Goal: Transaction & Acquisition: Purchase product/service

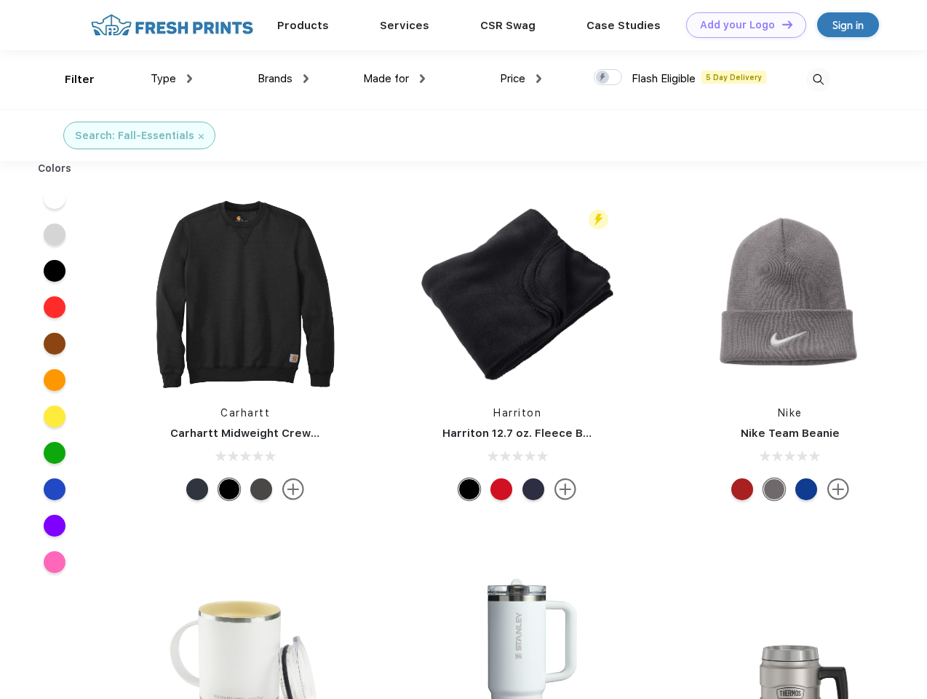
scroll to position [1, 0]
click at [741, 25] on link "Add your Logo Design Tool" at bounding box center [746, 24] width 120 height 25
click at [0, 0] on div "Design Tool" at bounding box center [0, 0] width 0 height 0
click at [781, 24] on link "Add your Logo Design Tool" at bounding box center [746, 24] width 120 height 25
click at [70, 79] on div "Filter" at bounding box center [80, 79] width 30 height 17
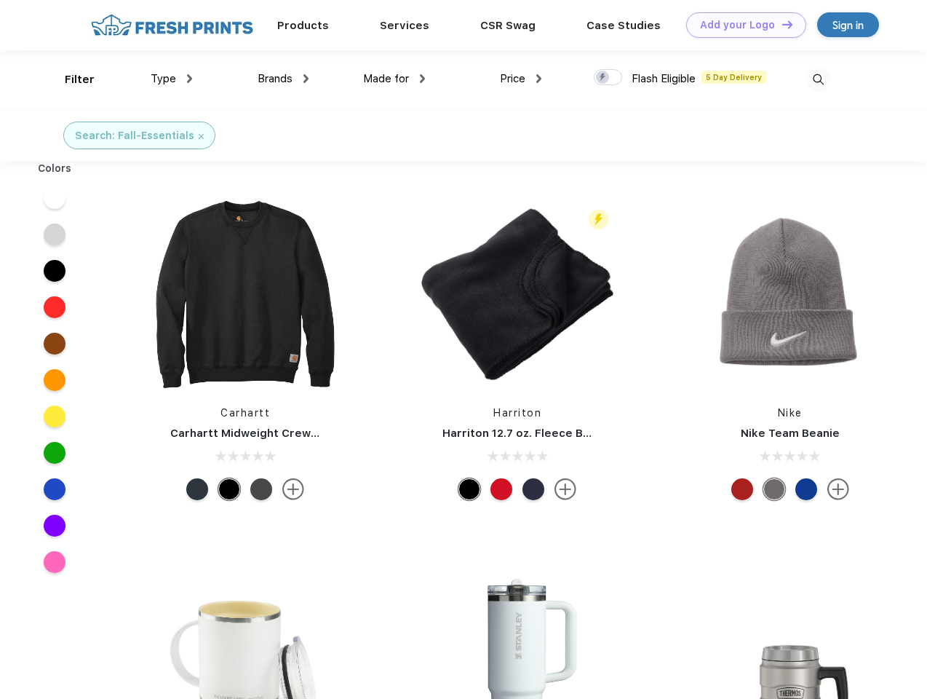
click at [172, 79] on span "Type" at bounding box center [163, 78] width 25 height 13
click at [283, 79] on span "Brands" at bounding box center [275, 78] width 35 height 13
click at [394, 79] on span "Made for" at bounding box center [386, 78] width 46 height 13
click at [521, 79] on span "Price" at bounding box center [512, 78] width 25 height 13
click at [608, 78] on div at bounding box center [608, 77] width 28 height 16
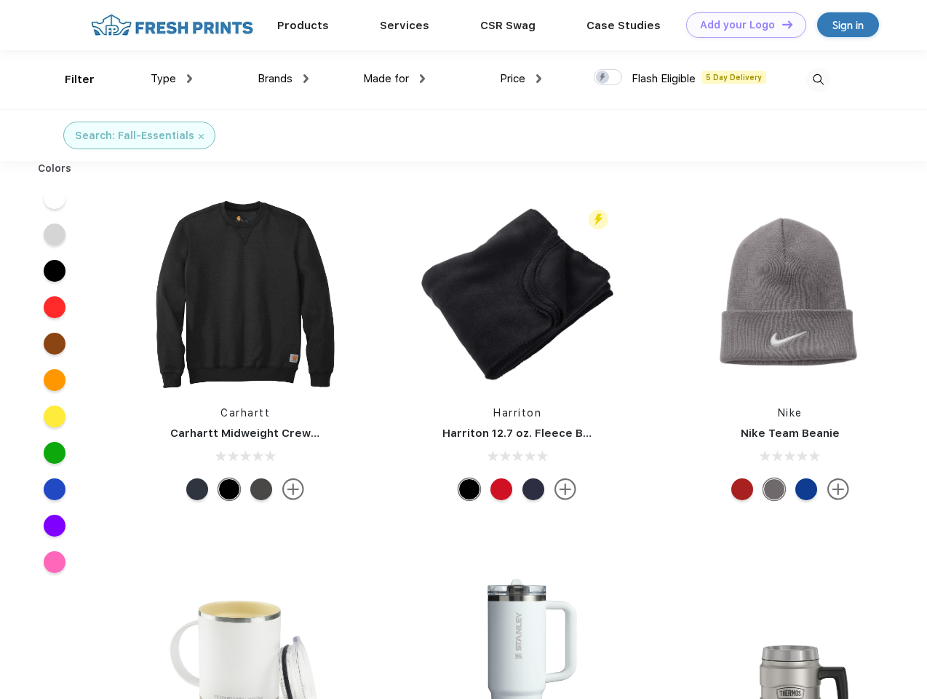
click at [603, 78] on input "checkbox" at bounding box center [598, 72] width 9 height 9
click at [818, 79] on img at bounding box center [818, 80] width 24 height 24
